Goal: Task Accomplishment & Management: Manage account settings

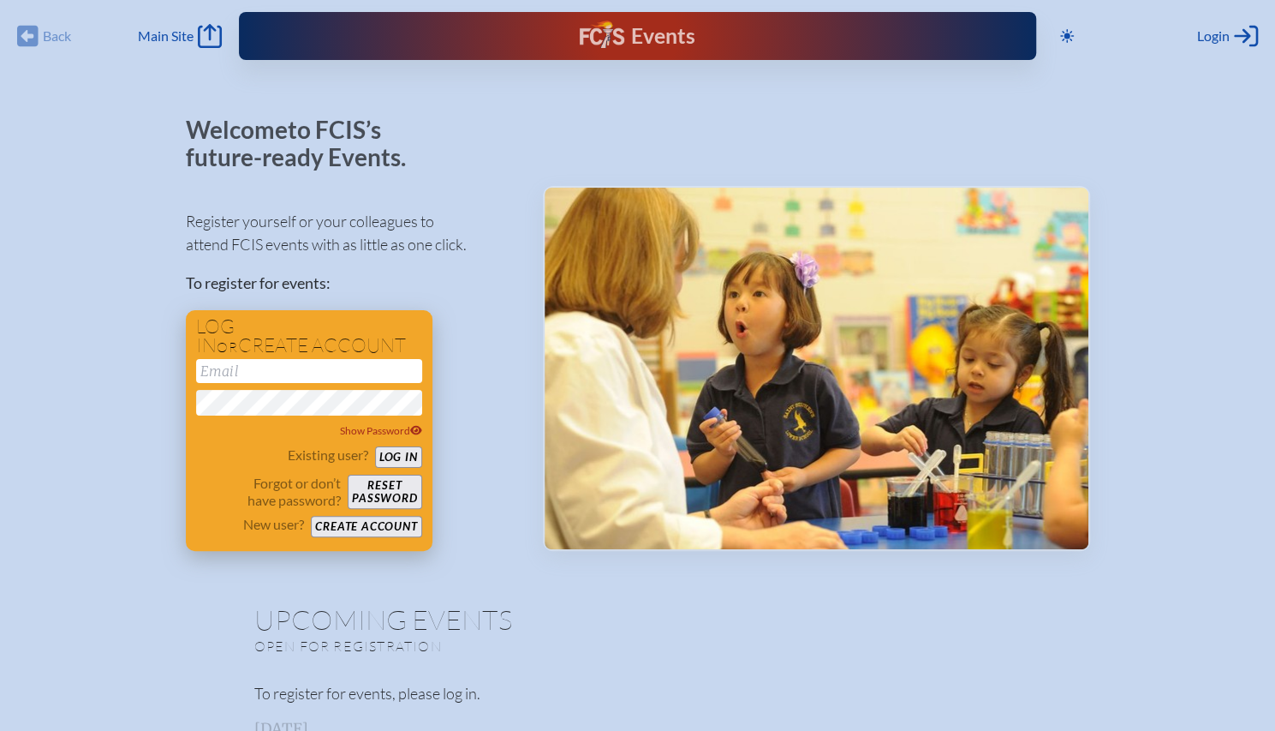
click at [358, 373] on input "email" at bounding box center [309, 371] width 226 height 24
type input "[EMAIL_ADDRESS][DOMAIN_NAME]"
click at [401, 457] on button "Log in" at bounding box center [398, 456] width 47 height 21
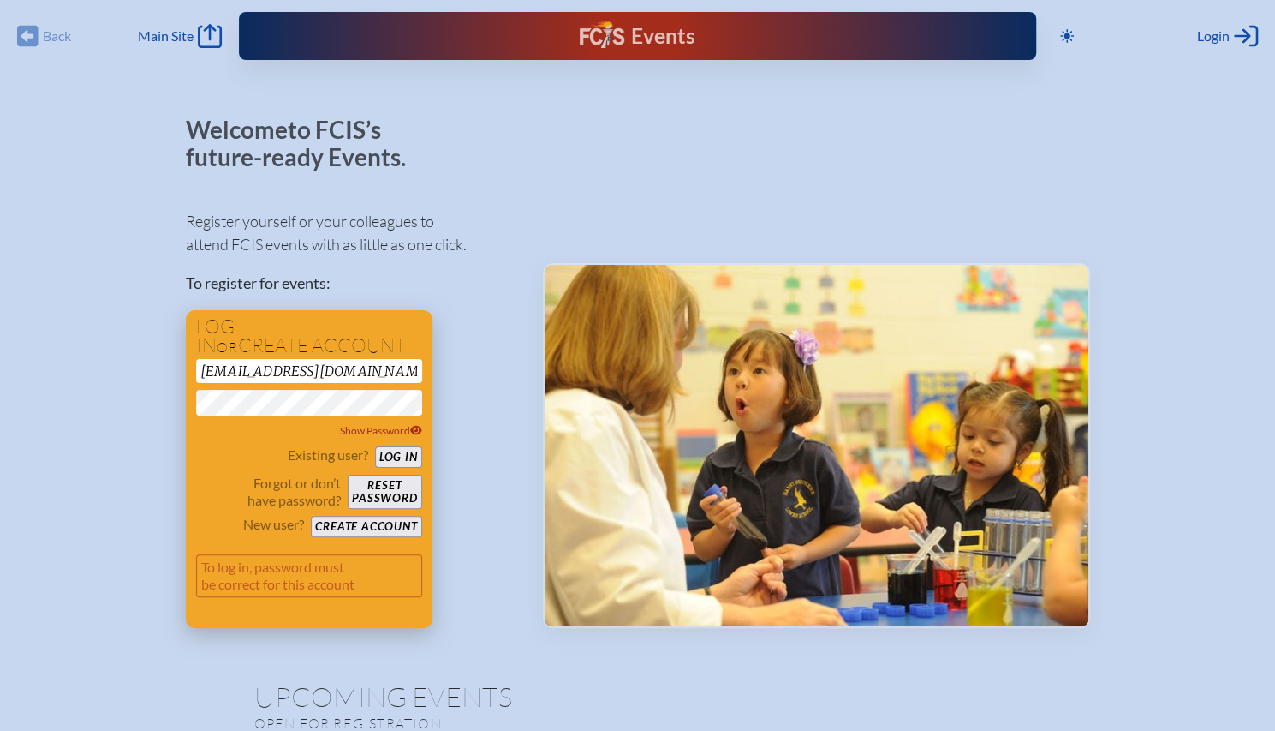
click at [403, 451] on button "Log in" at bounding box center [398, 456] width 47 height 21
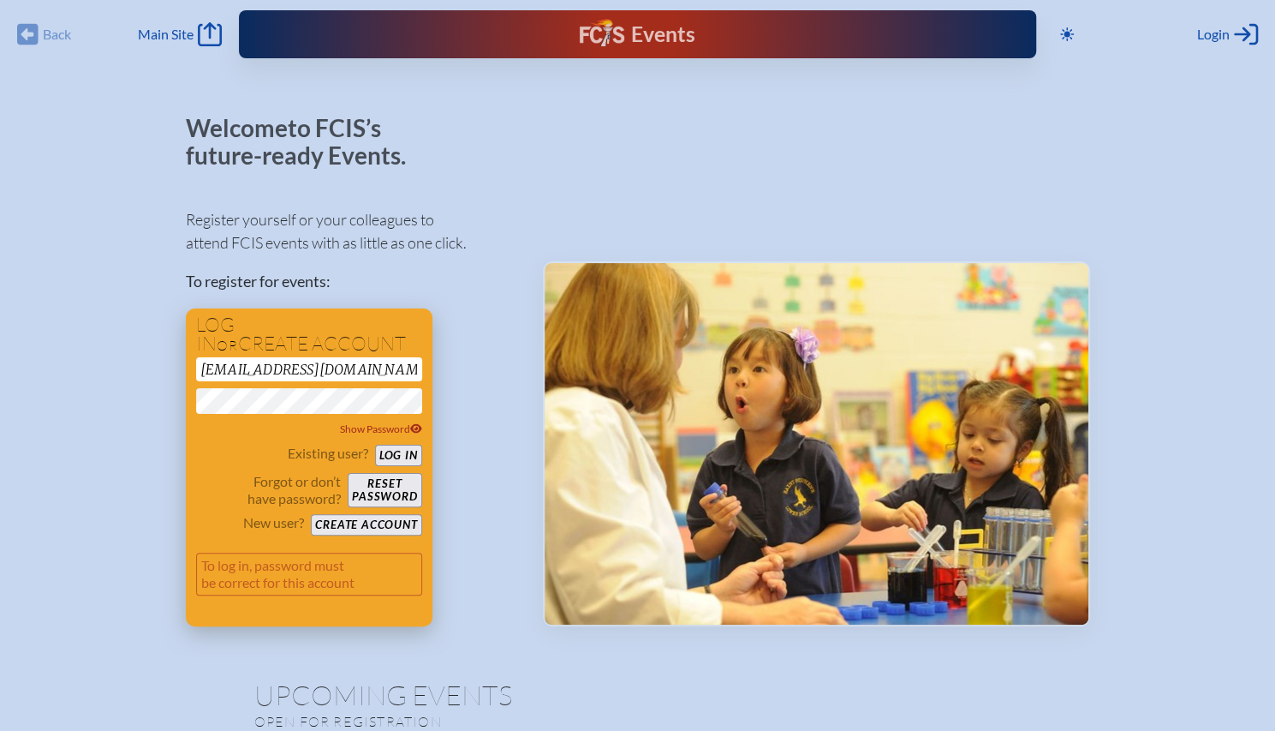
click at [409, 455] on button "Log in" at bounding box center [398, 455] width 47 height 21
click at [400, 487] on button "Reset password" at bounding box center [385, 490] width 74 height 34
click at [415, 427] on icon at bounding box center [416, 428] width 12 height 10
click at [396, 493] on button "Reset password" at bounding box center [385, 490] width 74 height 34
click at [401, 453] on button "Log in" at bounding box center [398, 455] width 47 height 21
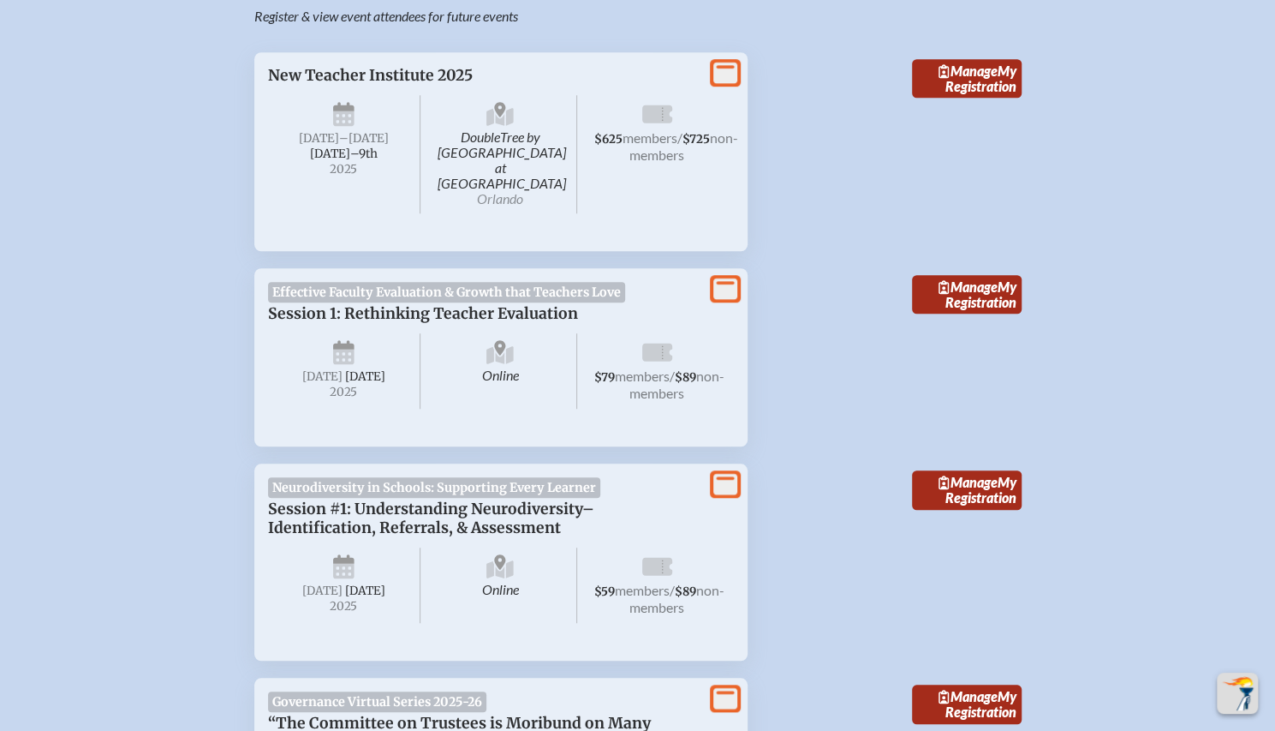
scroll to position [640, 0]
